Goal: Transaction & Acquisition: Obtain resource

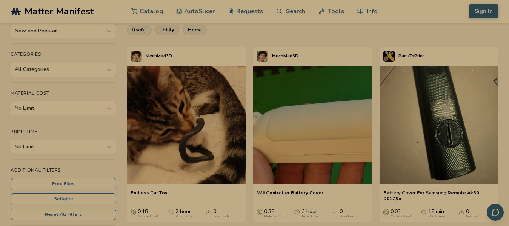
scroll to position [72, 0]
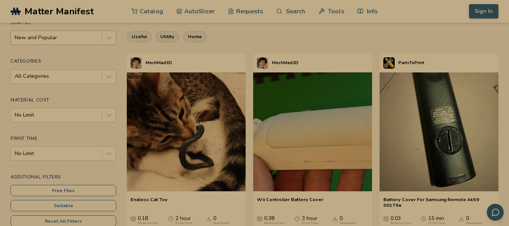
click at [65, 37] on div at bounding box center [56, 38] width 83 height 8
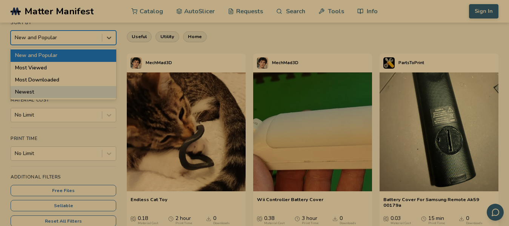
click at [62, 130] on div "Sort By 4 results available. Use Up and Down to choose options, press Enter to …" at bounding box center [64, 133] width 106 height 226
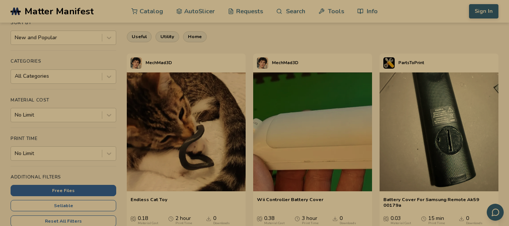
click at [98, 189] on button "Free Files" at bounding box center [64, 190] width 106 height 11
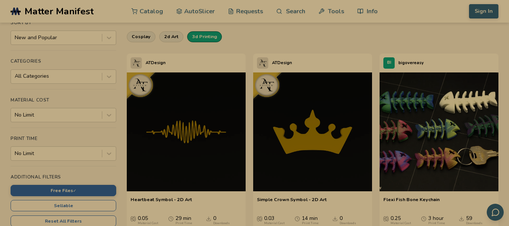
click at [207, 36] on button "3d printing" at bounding box center [204, 36] width 35 height 11
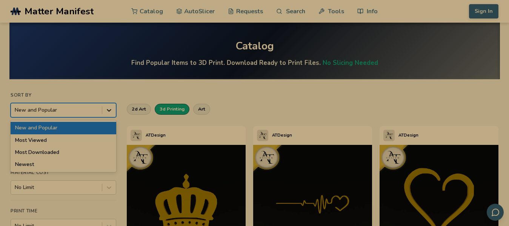
click at [109, 112] on icon at bounding box center [109, 110] width 8 height 8
click at [60, 145] on div "Most Viewed" at bounding box center [64, 140] width 106 height 12
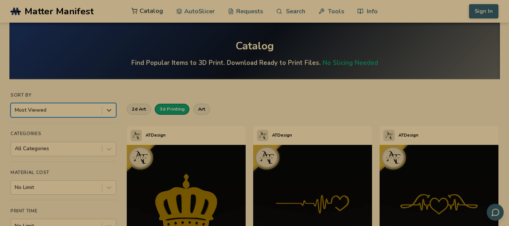
click at [139, 13] on link "Catalog" at bounding box center [147, 11] width 32 height 23
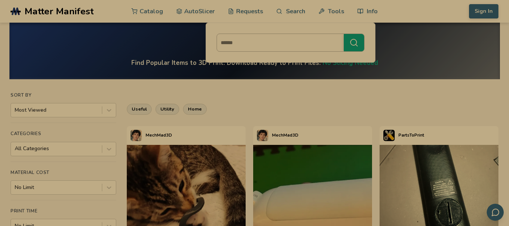
click at [283, 42] on input at bounding box center [278, 43] width 123 height 14
type input "*****"
click at [344, 34] on button "*****" at bounding box center [354, 42] width 20 height 17
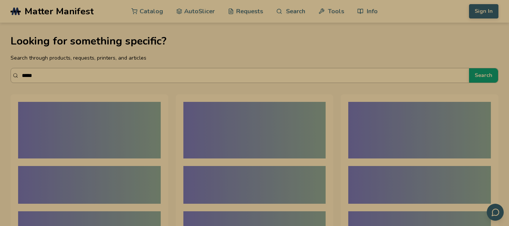
click at [369, 70] on input "*****" at bounding box center [243, 76] width 443 height 14
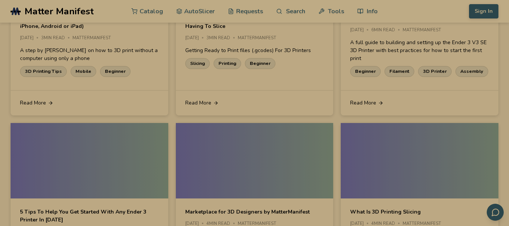
scroll to position [730, 0]
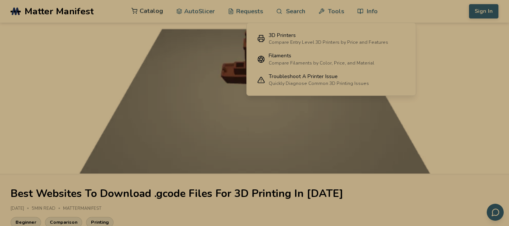
click at [144, 12] on link "Catalog" at bounding box center [147, 11] width 32 height 23
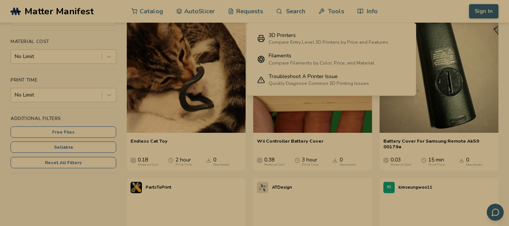
scroll to position [131, 0]
click at [355, 32] on div "3D Printers" at bounding box center [329, 35] width 120 height 6
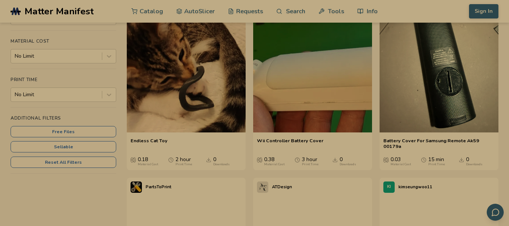
select select "**********"
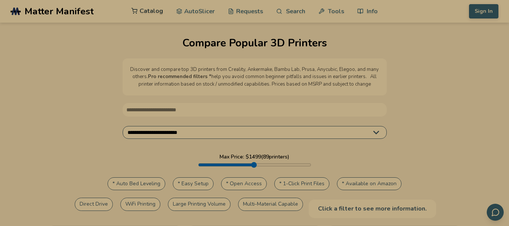
click at [145, 10] on link "Catalog" at bounding box center [147, 11] width 32 height 23
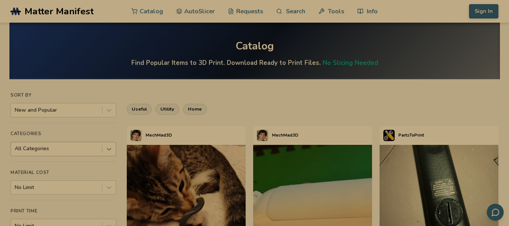
click at [110, 148] on div "Categories All Categories" at bounding box center [64, 146] width 106 height 31
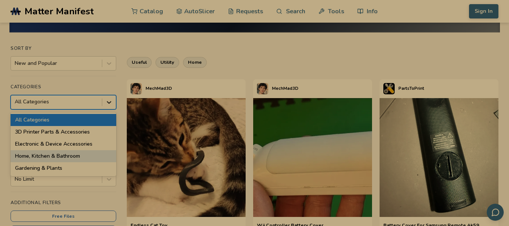
scroll to position [49, 0]
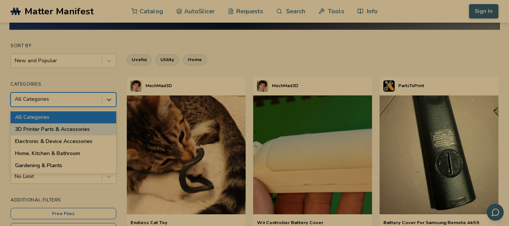
click at [94, 78] on div "Sort By New and Popular Categories 18 results available. Use Up and Down to cho…" at bounding box center [64, 156] width 106 height 226
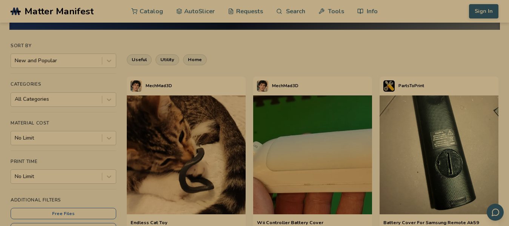
click at [84, 153] on div "Sort By New and Popular Categories All Categories Material Cost No Limit Print …" at bounding box center [64, 156] width 106 height 226
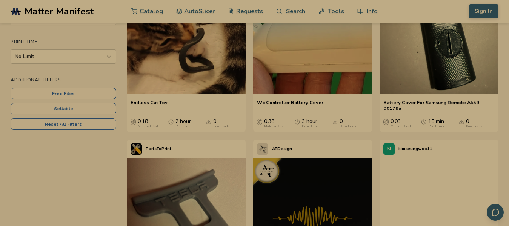
scroll to position [170, 0]
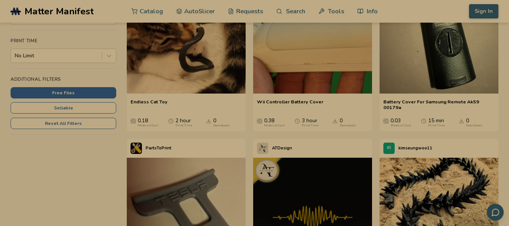
click at [53, 95] on button "Free Files" at bounding box center [64, 92] width 106 height 11
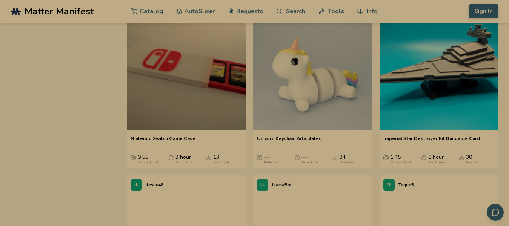
scroll to position [876, 0]
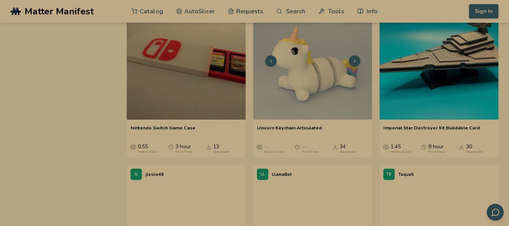
click at [313, 82] on img at bounding box center [312, 60] width 119 height 119
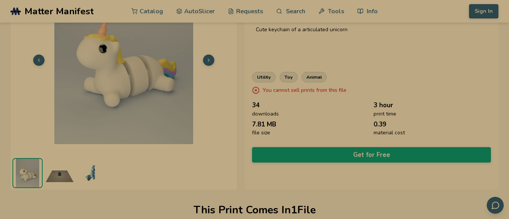
scroll to position [57, 0]
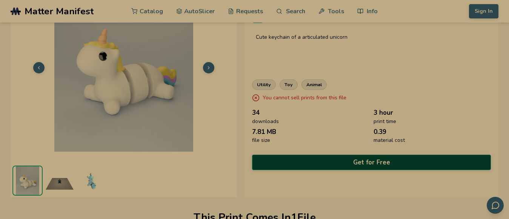
click at [384, 165] on button "Get for Free" at bounding box center [371, 162] width 239 height 15
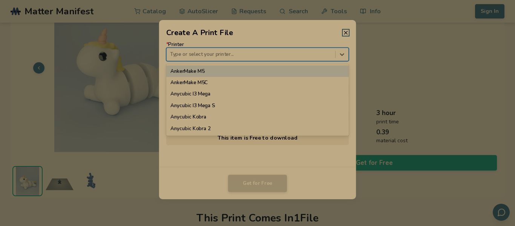
click at [276, 53] on div at bounding box center [250, 54] width 161 height 7
type input "*"
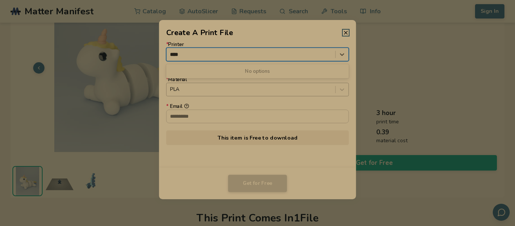
type input "****"
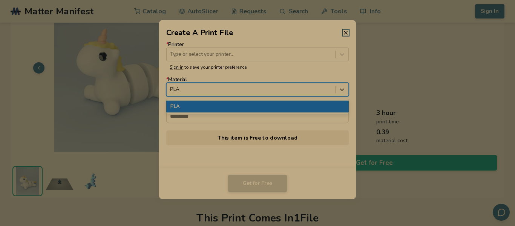
click at [237, 95] on div "PLA" at bounding box center [257, 90] width 183 height 14
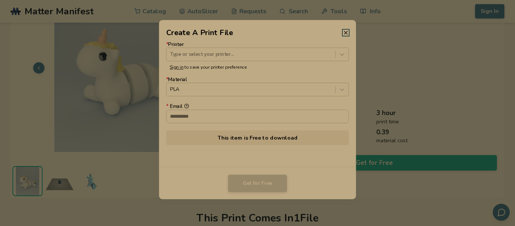
click at [144, 81] on dialog "Create A Print File * Printer Type or select your printer... Sign in to save yo…" at bounding box center [258, 113] width 490 height 215
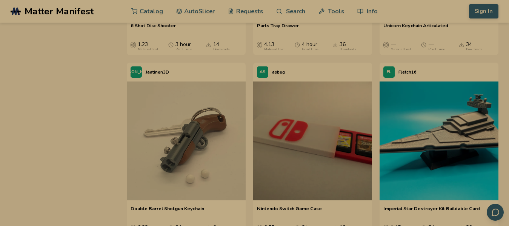
scroll to position [816, 0]
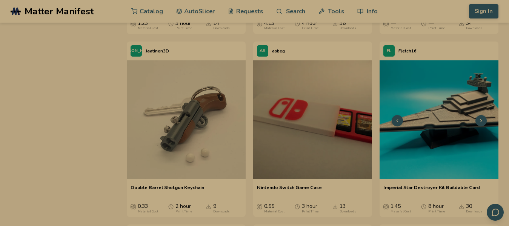
click at [460, 176] on img at bounding box center [438, 119] width 119 height 119
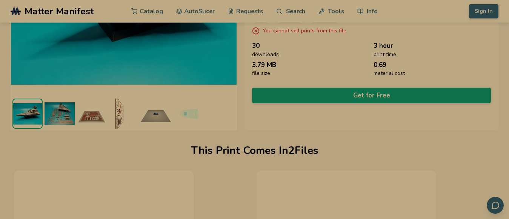
scroll to position [124, 0]
click at [51, 114] on img at bounding box center [60, 114] width 30 height 30
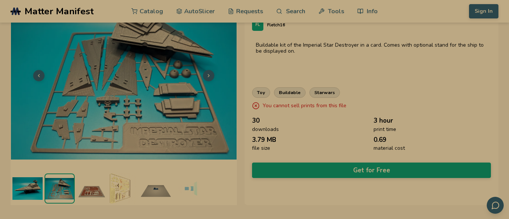
scroll to position [43, 0]
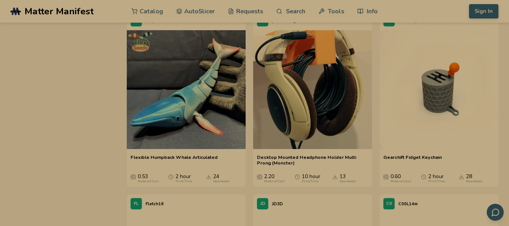
scroll to position [1391, 0]
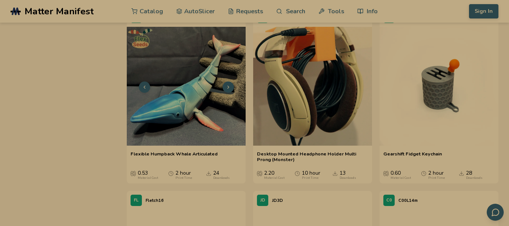
click at [159, 117] on img at bounding box center [186, 86] width 119 height 119
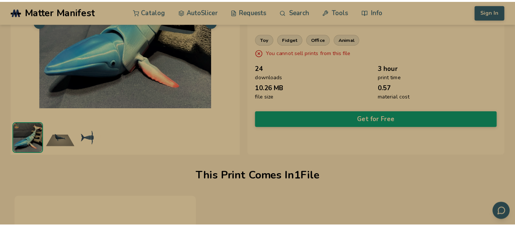
scroll to position [102, 0]
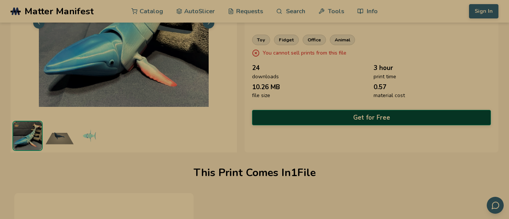
click at [379, 112] on button "Get for Free" at bounding box center [371, 117] width 239 height 15
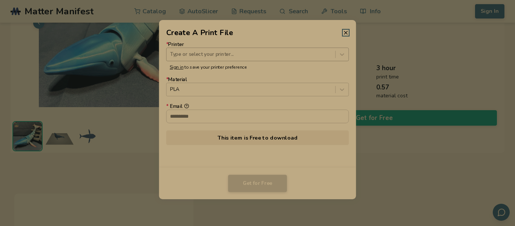
click at [257, 58] on div "Type or select your printer..." at bounding box center [251, 54] width 169 height 10
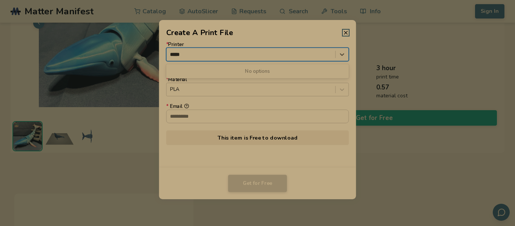
type input "*****"
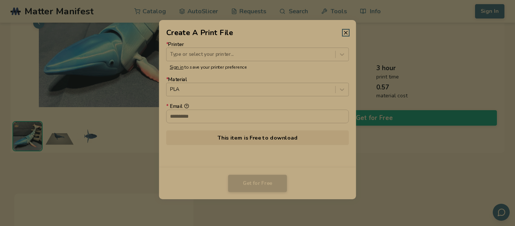
click at [331, 106] on div "* Email" at bounding box center [257, 107] width 183 height 6
click at [331, 110] on input "* Email" at bounding box center [258, 116] width 182 height 13
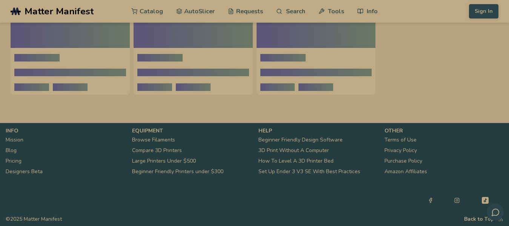
scroll to position [226, 0]
